Goal: Information Seeking & Learning: Learn about a topic

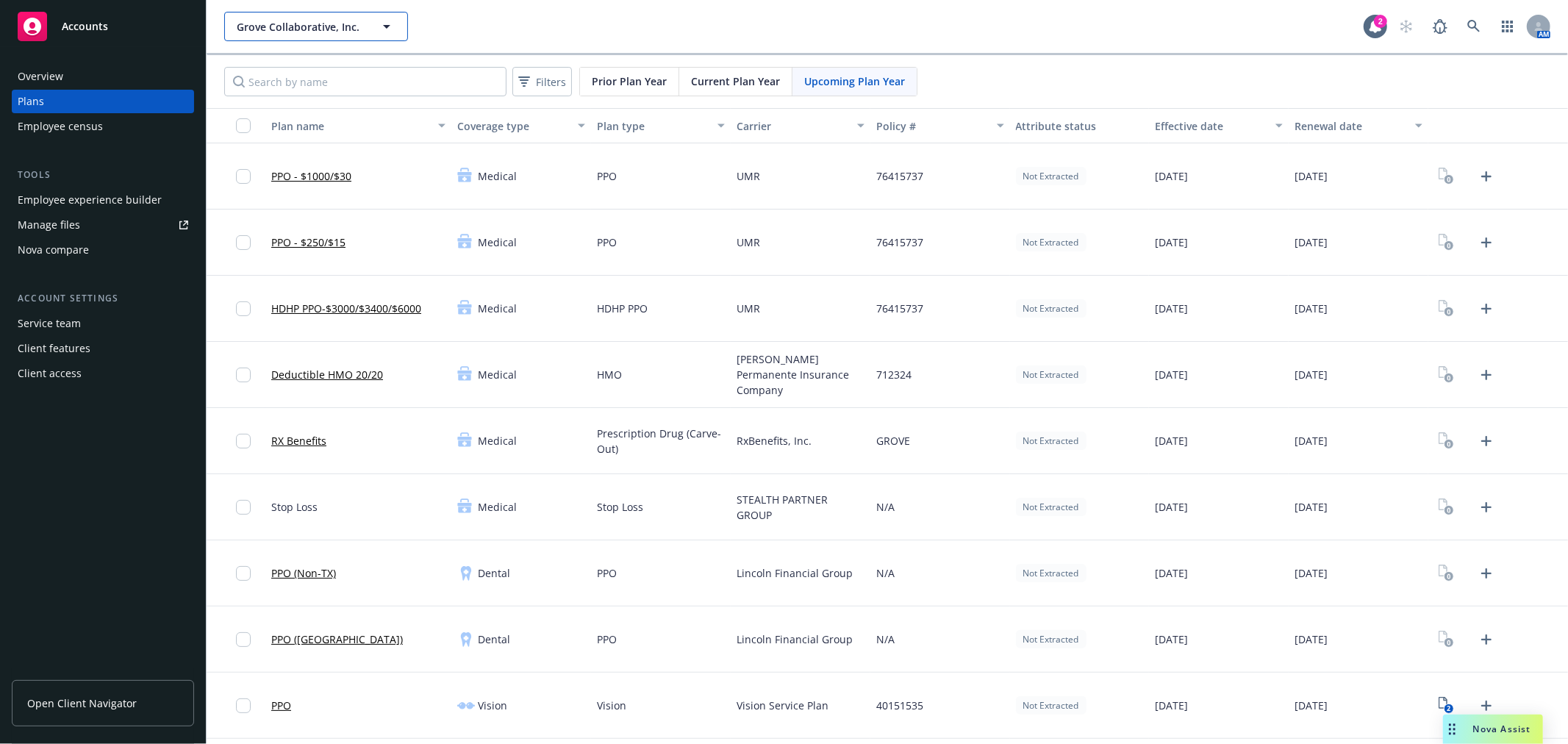
click at [303, 26] on span "Grove Collaborative, Inc." at bounding box center [300, 26] width 127 height 15
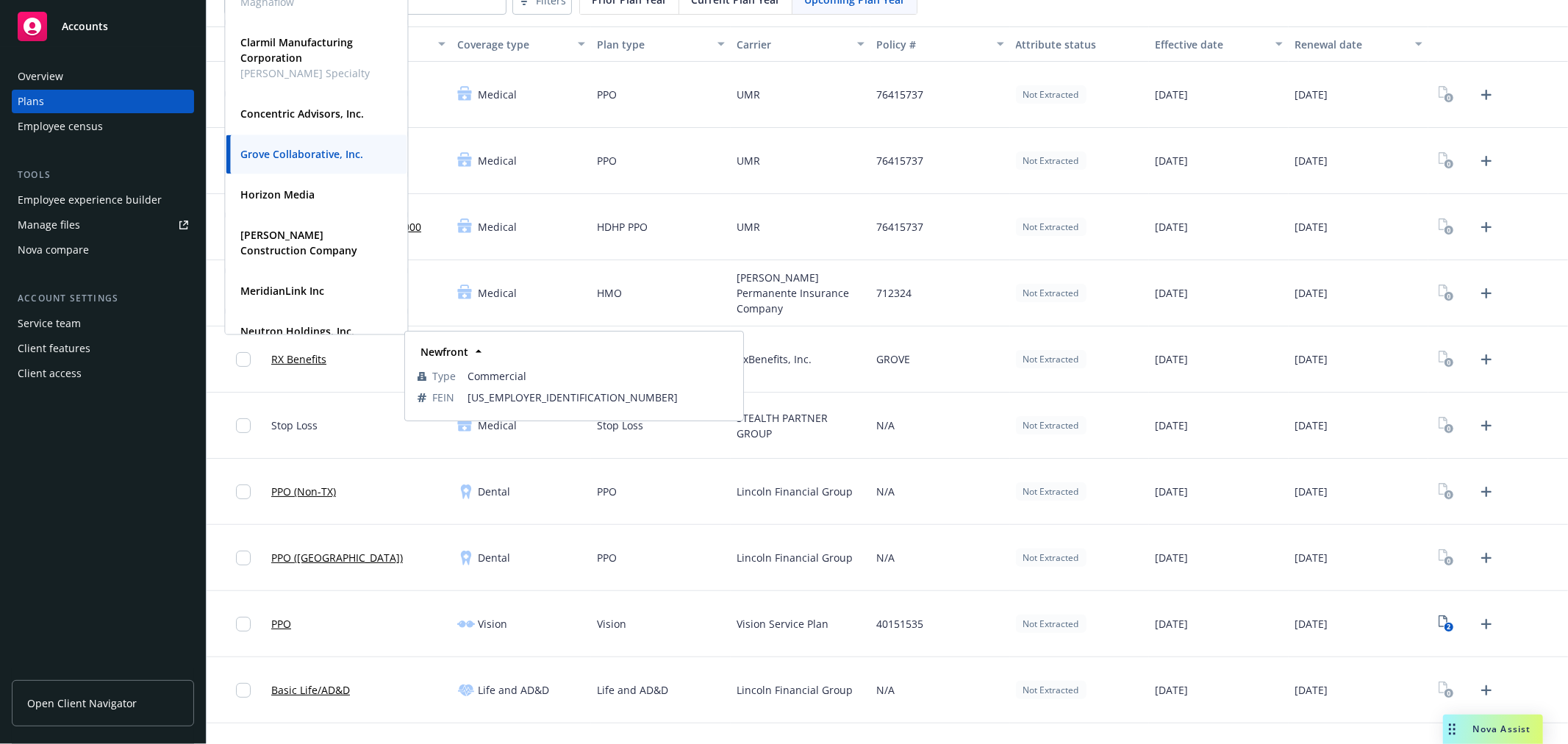
scroll to position [118, 0]
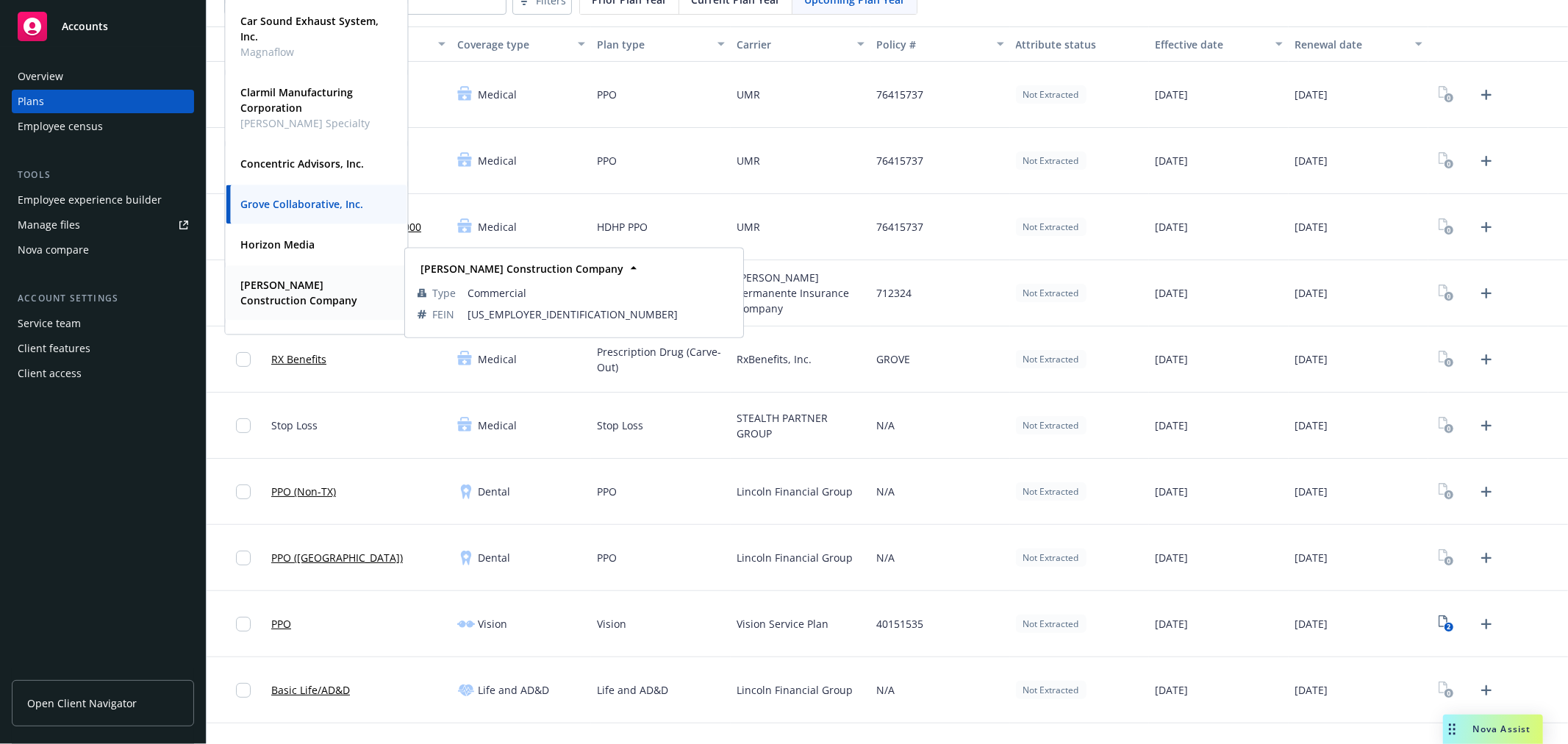
click at [254, 284] on strong "[PERSON_NAME] Construction Company" at bounding box center [299, 293] width 117 height 29
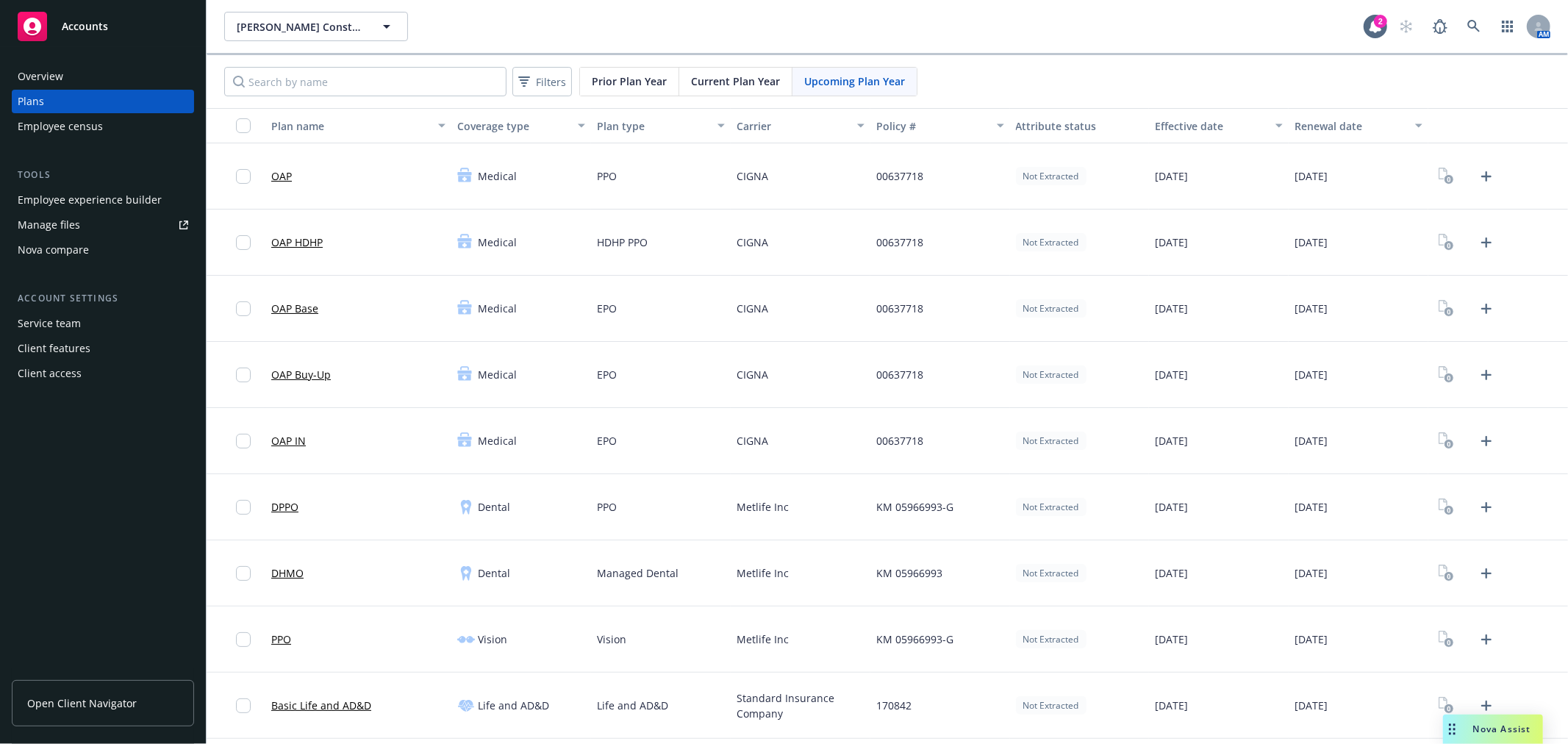
click at [55, 198] on div "Employee experience builder" at bounding box center [89, 199] width 144 height 24
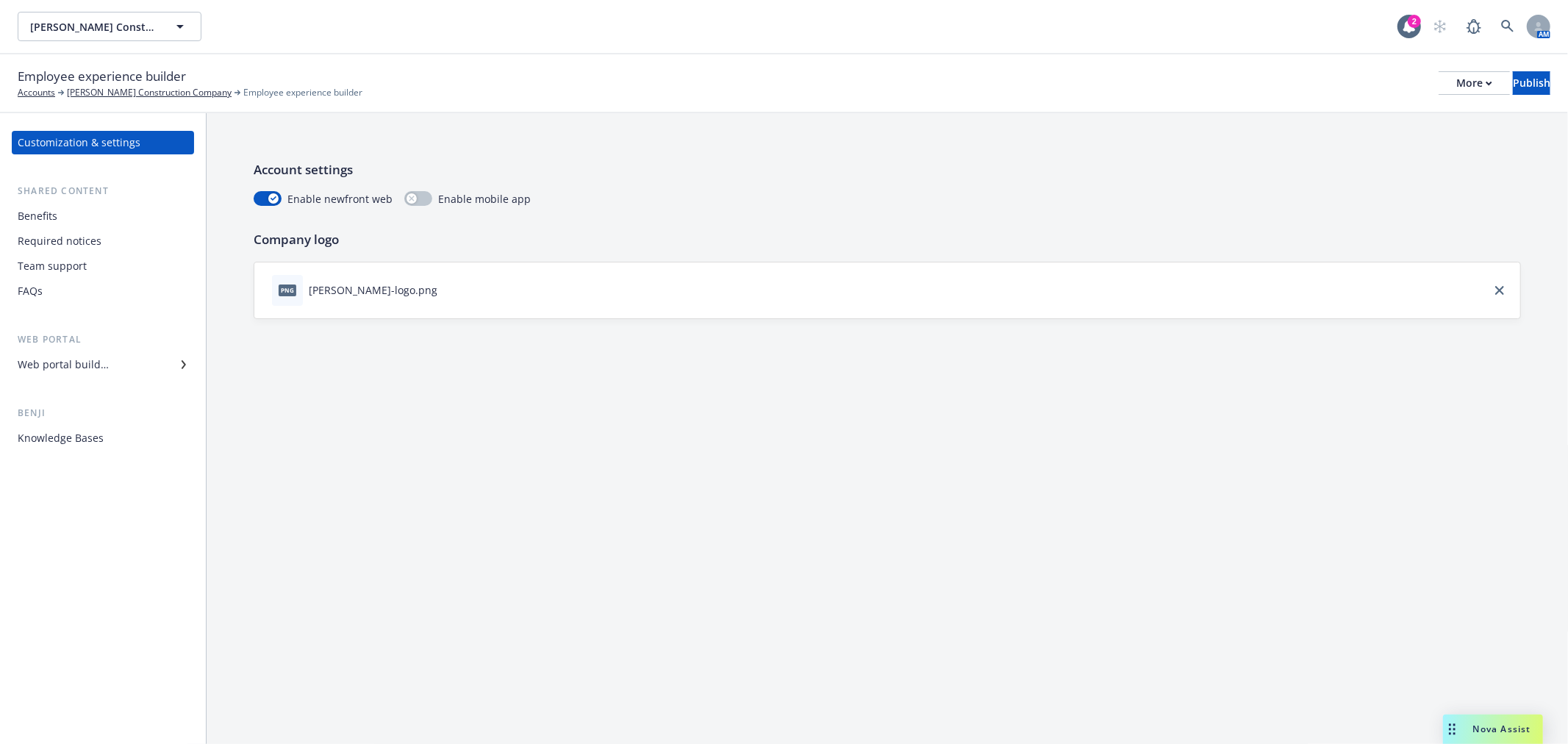
click at [83, 218] on div "Benefits" at bounding box center [102, 215] width 170 height 24
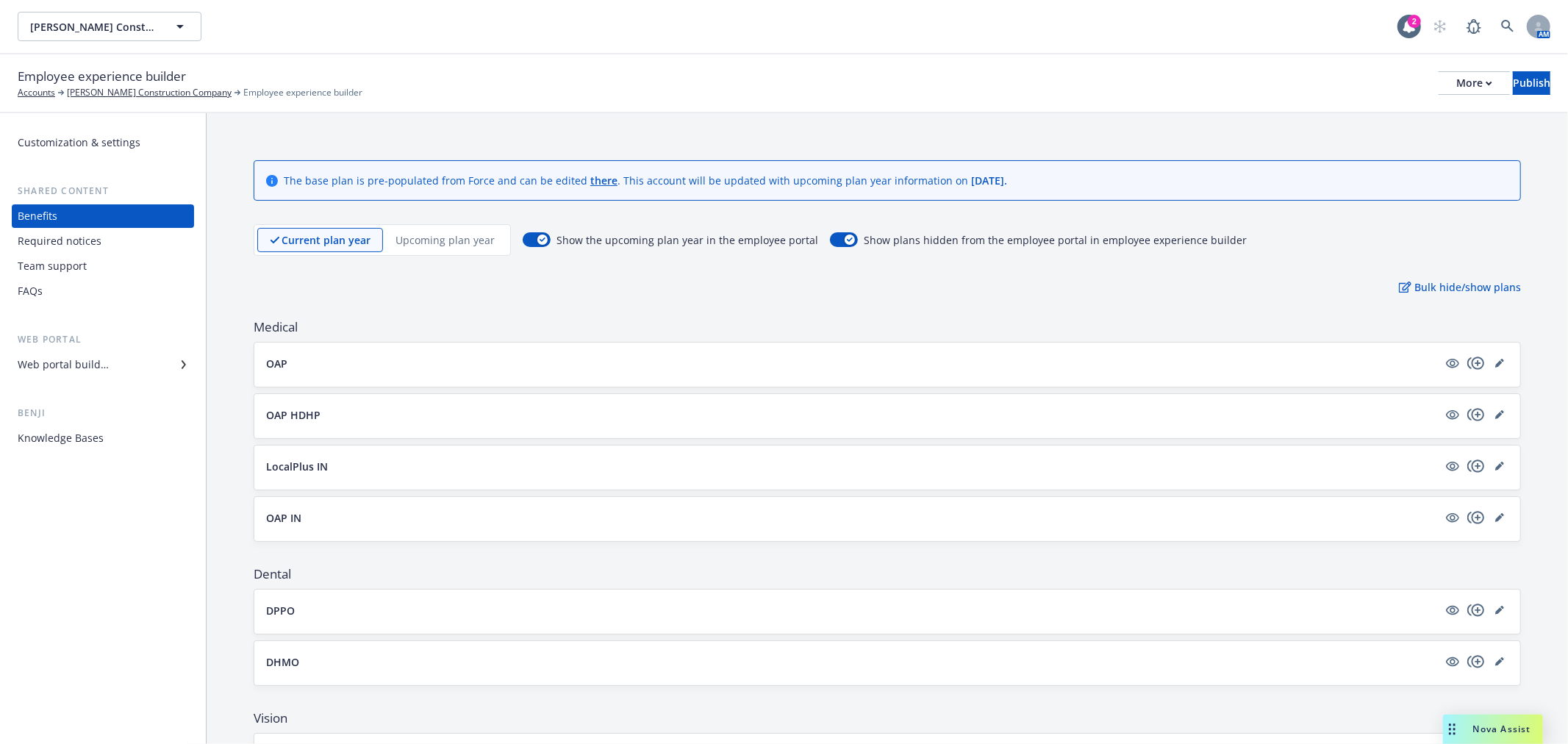
click at [431, 238] on p "Upcoming plan year" at bounding box center [446, 240] width 100 height 15
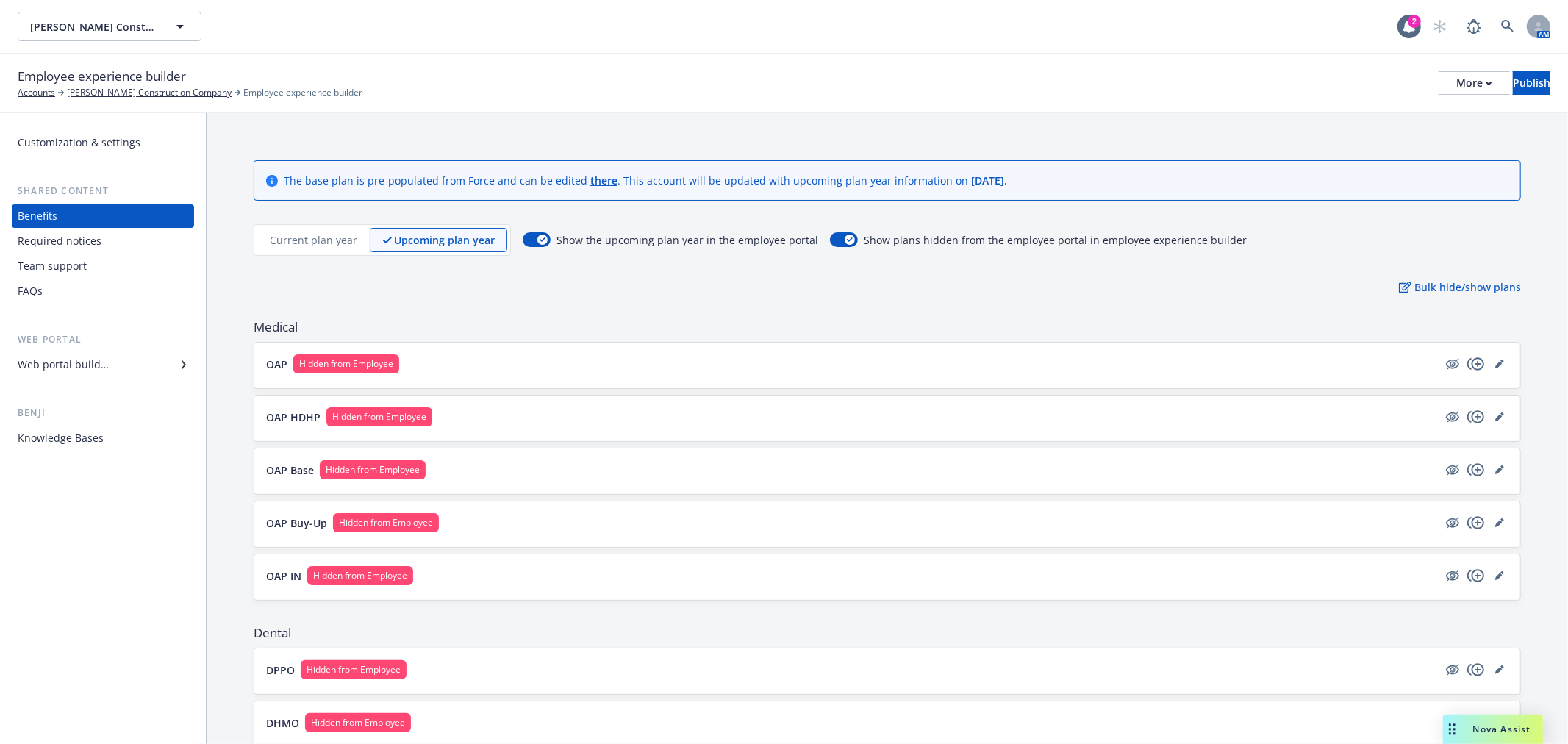
click at [300, 244] on p "Current plan year" at bounding box center [313, 240] width 87 height 15
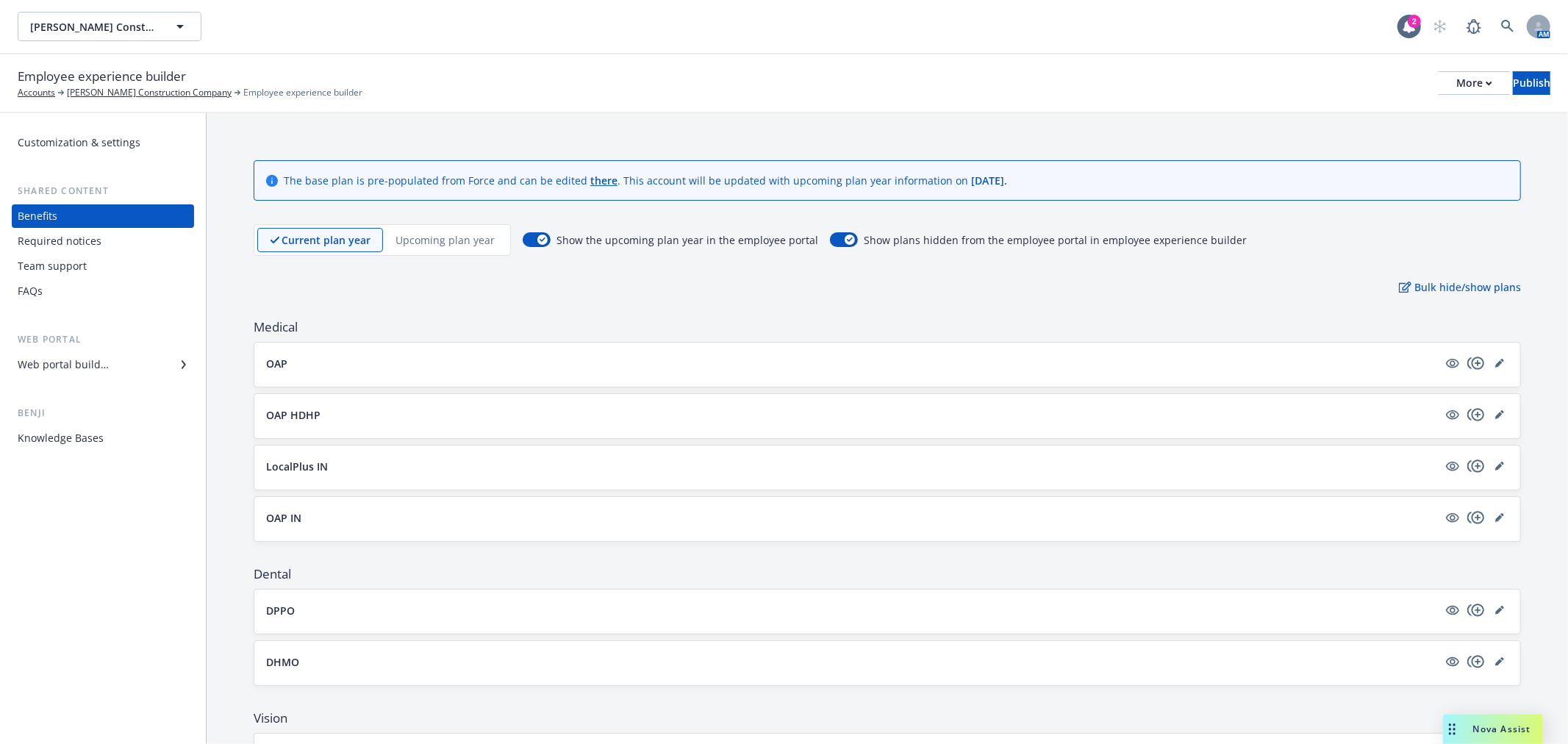
click at [445, 241] on p "Upcoming plan year" at bounding box center [446, 240] width 100 height 15
